Goal: Information Seeking & Learning: Find specific fact

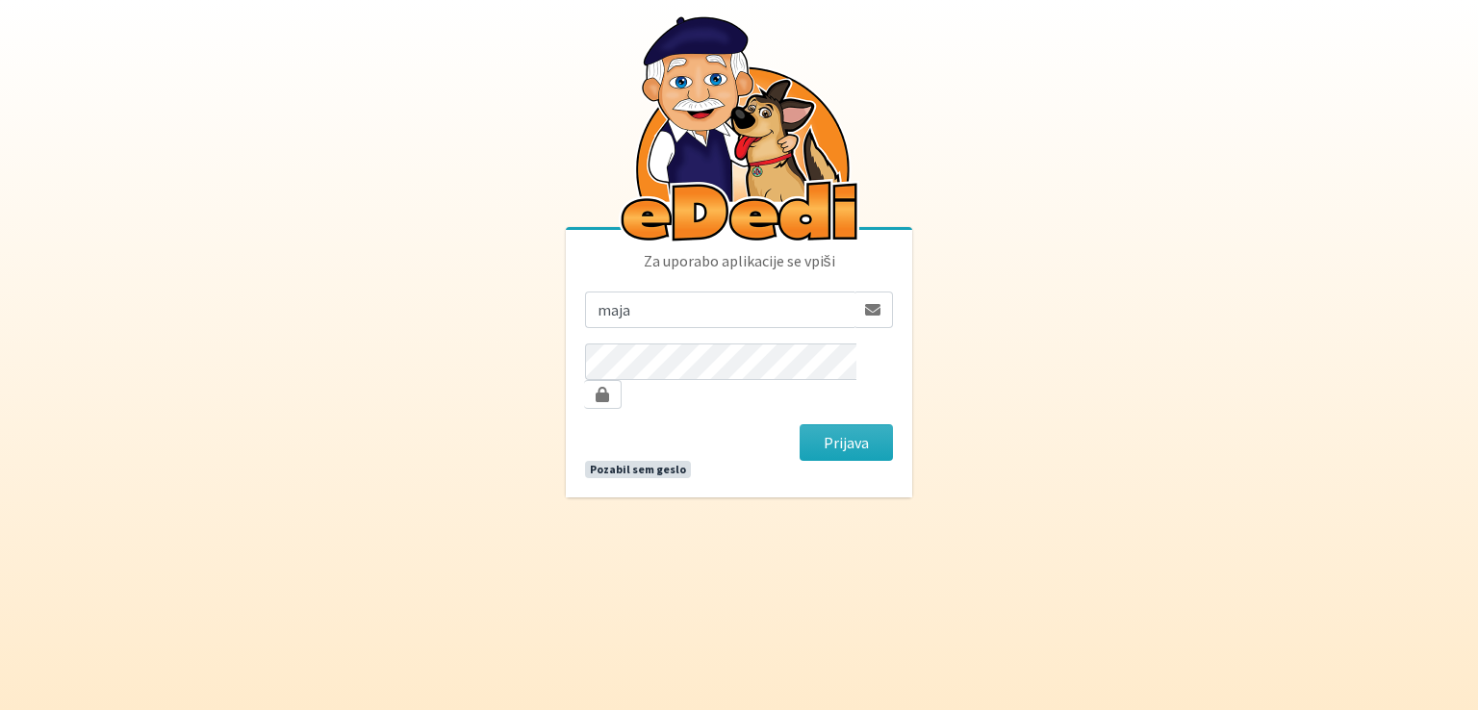
type input "maja.gregoric@erps.si"
click at [800, 424] on button "Prijava" at bounding box center [846, 442] width 93 height 37
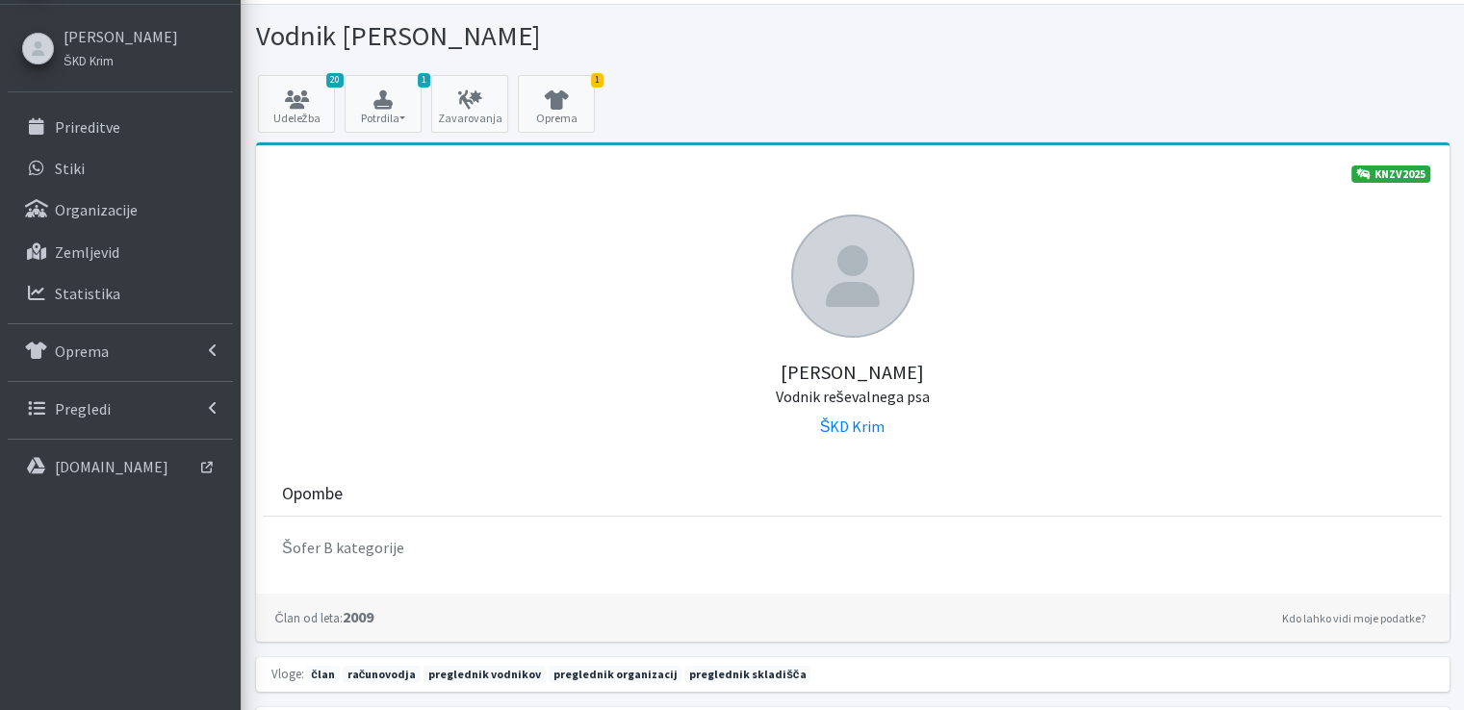
scroll to position [96, 0]
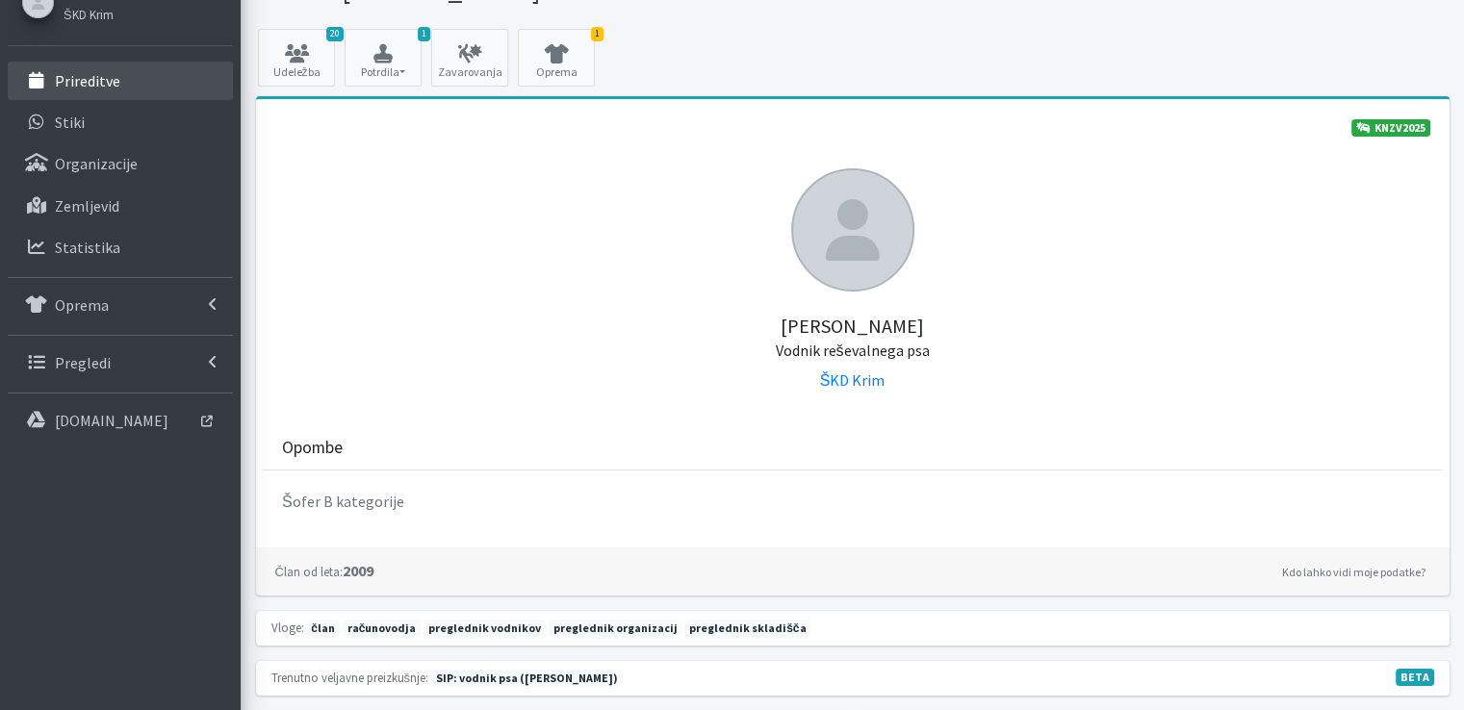
click at [80, 75] on p "Prireditve" at bounding box center [87, 80] width 65 height 19
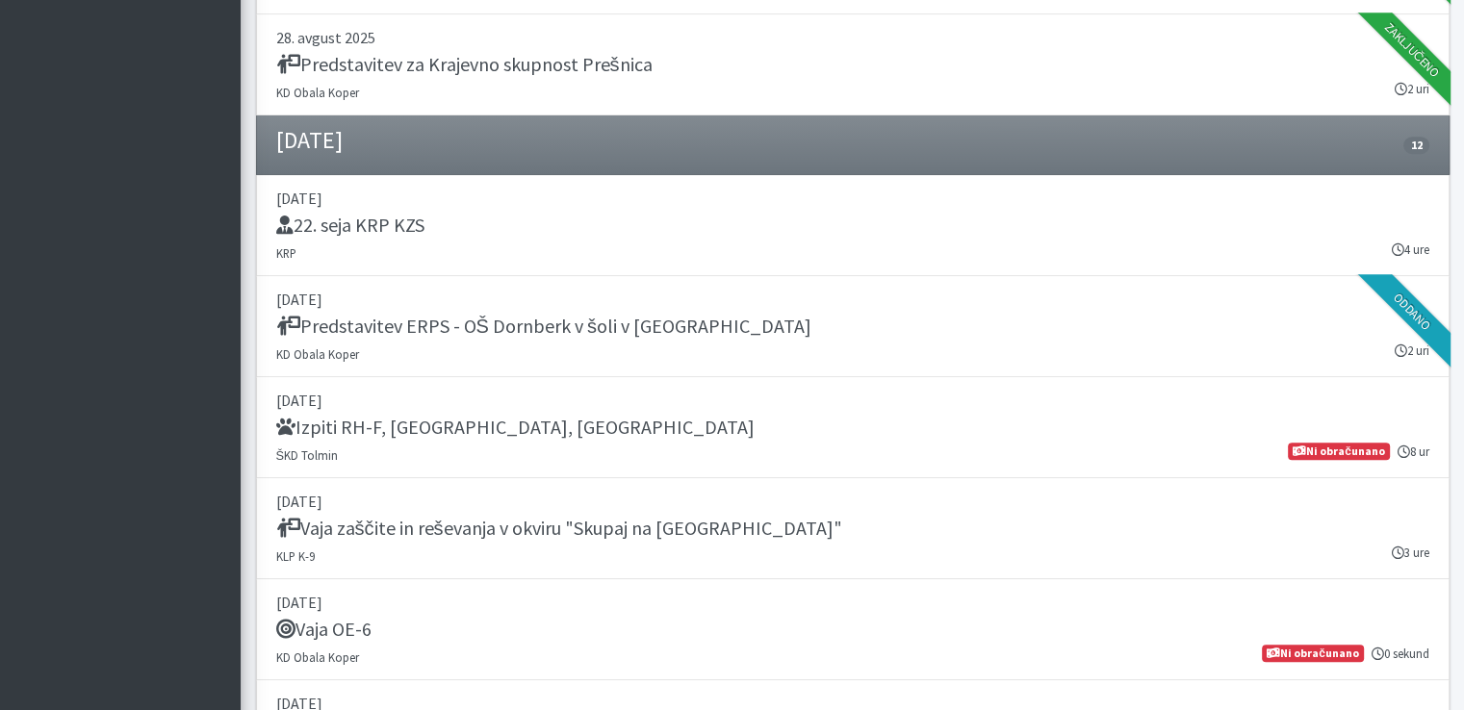
scroll to position [1732, 0]
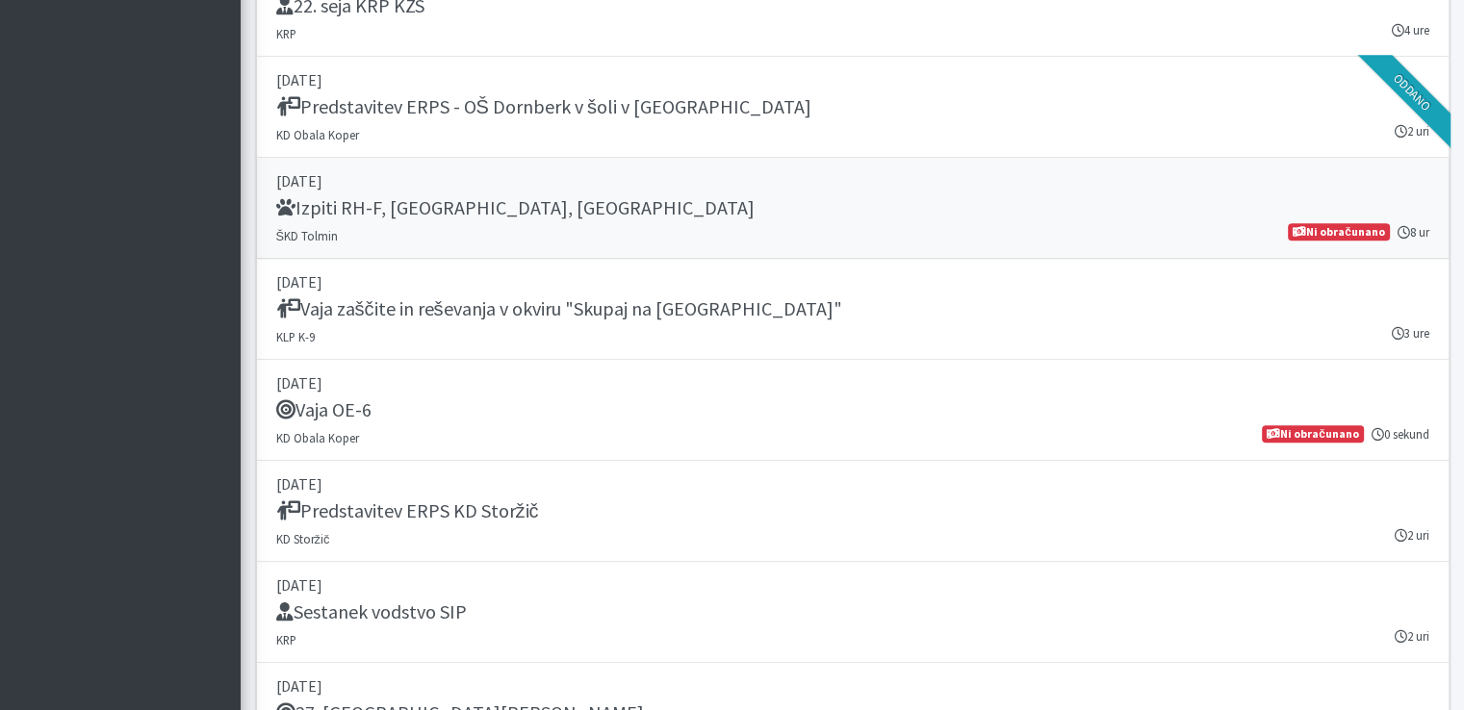
click at [390, 190] on link "[DATE] Izpiti RH-F, [GEOGRAPHIC_DATA], MT ŠKD Tolmin 8 ur Ni obračunano" at bounding box center [852, 208] width 1193 height 101
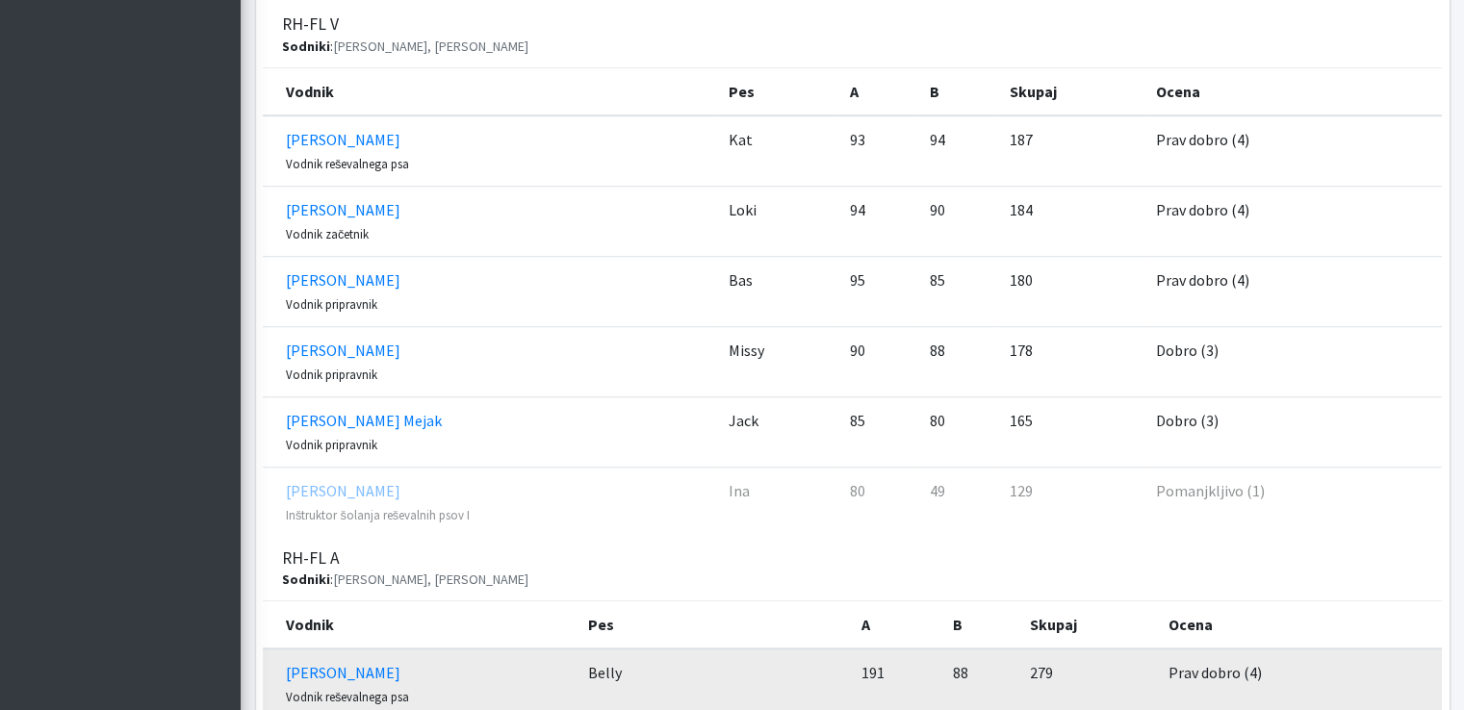
scroll to position [1180, 0]
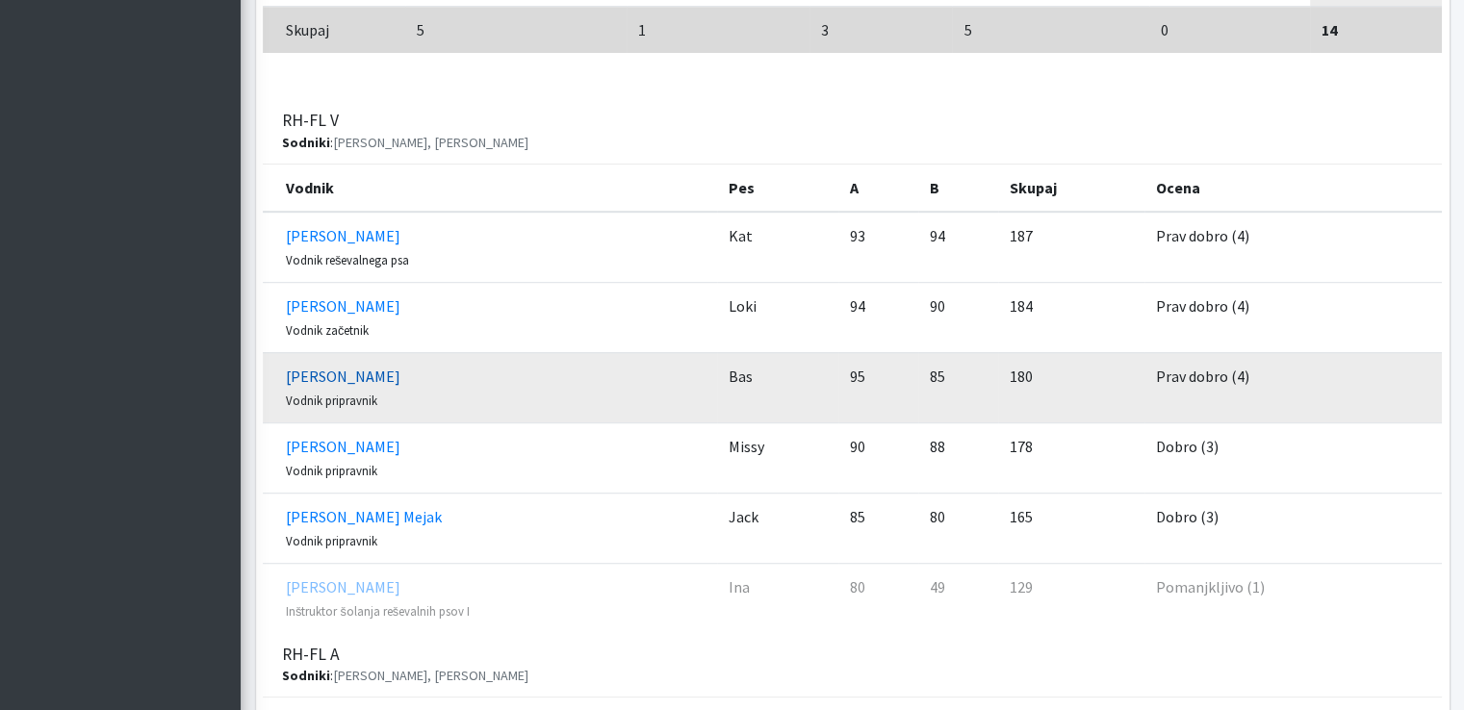
click at [366, 367] on link "Miha Avguštin" at bounding box center [343, 376] width 115 height 19
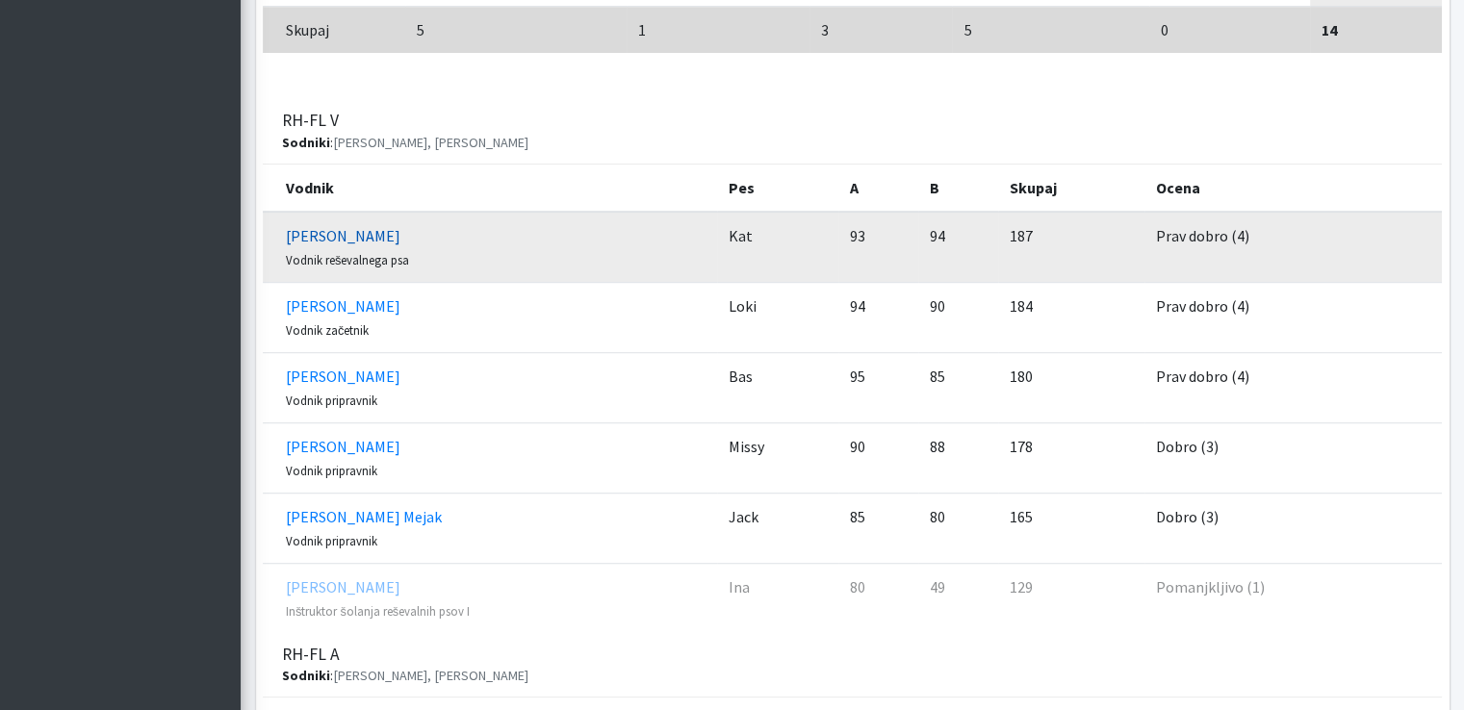
click at [373, 226] on link "Sabina Zelinšček" at bounding box center [343, 235] width 115 height 19
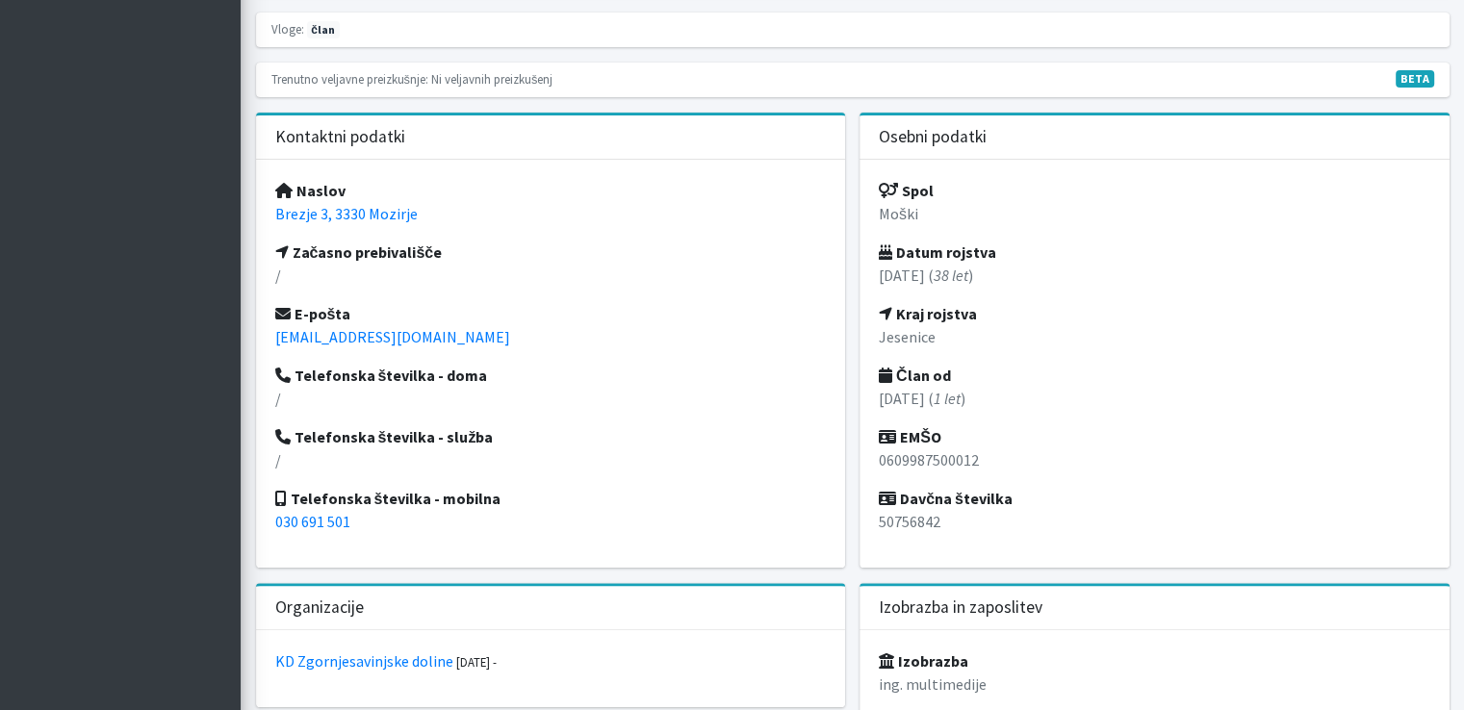
scroll to position [331, 0]
